Goal: Task Accomplishment & Management: Complete application form

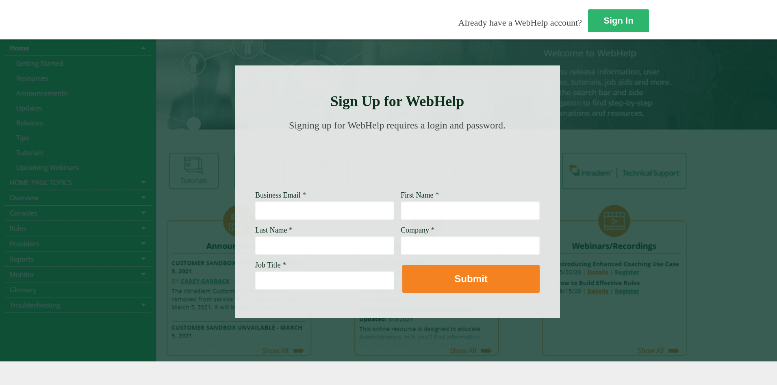
click at [255, 204] on input "Business Email *" at bounding box center [324, 210] width 139 height 19
type input "[PERSON_NAME][EMAIL_ADDRESS][DOMAIN_NAME]"
click at [401, 211] on input "[PERSON_NAME]" at bounding box center [470, 210] width 139 height 19
type input "[PERSON_NAME]"
click at [255, 235] on div "Last Name *" at bounding box center [324, 240] width 139 height 28
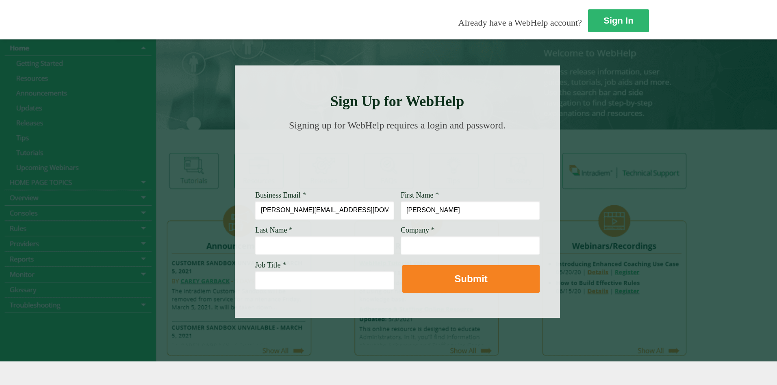
click at [255, 246] on input "Last Name *" at bounding box center [324, 245] width 139 height 19
type input "Sellers"
click at [401, 252] on input "Company *" at bounding box center [470, 245] width 139 height 19
type input "Wells Fargo"
drag, startPoint x: 204, startPoint y: 281, endPoint x: 180, endPoint y: 293, distance: 26.7
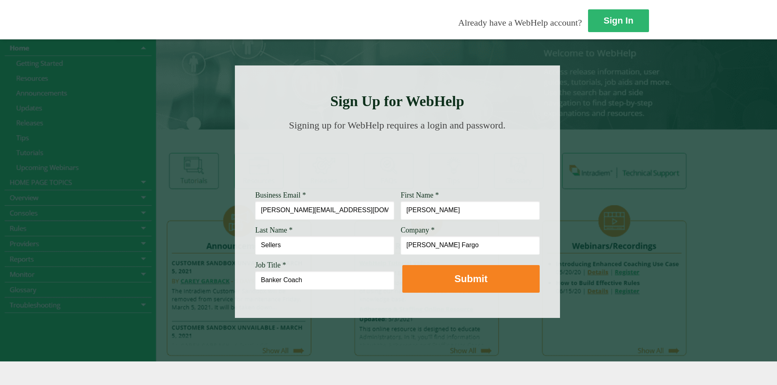
click at [46, 274] on div "Sign In Already have a WebHelp account? Sign Up for WebHelp Business Email * sa…" at bounding box center [388, 192] width 777 height 385
click at [255, 280] on input "Banker Coach" at bounding box center [324, 280] width 139 height 19
paste input "Senior Customer Service Representative"
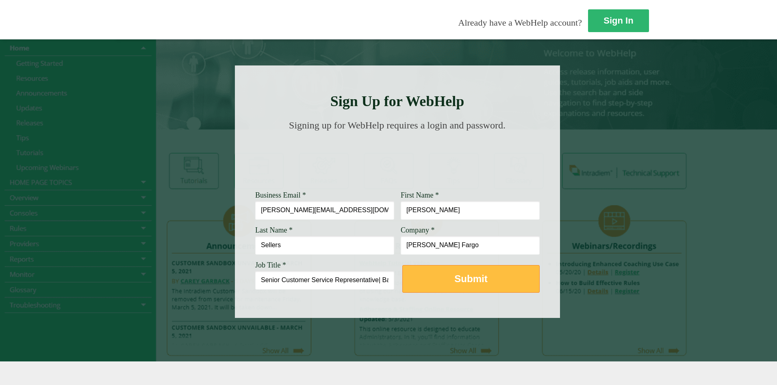
type input "Senior Customer Service Representative| Banker Coach"
click at [454, 274] on strong "Submit" at bounding box center [470, 278] width 33 height 11
